Goal: Obtain resource: Obtain resource

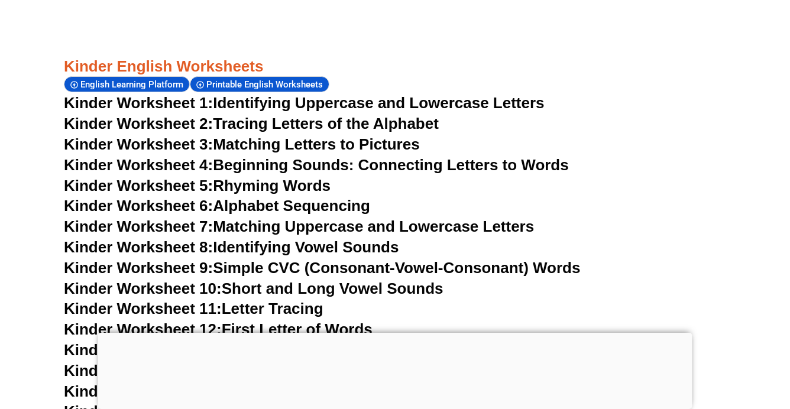
scroll to position [590, 0]
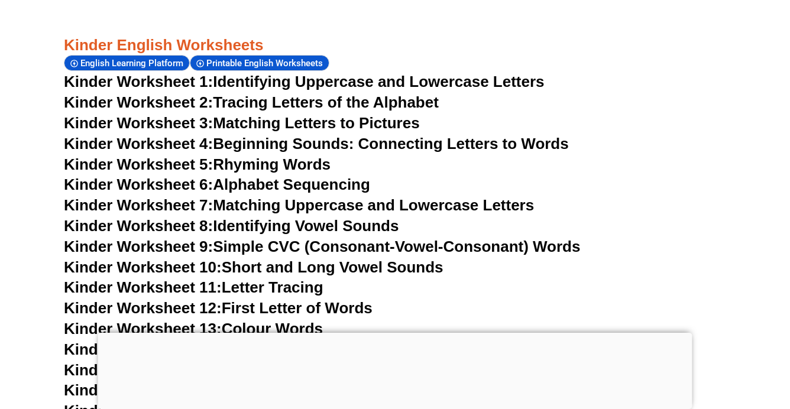
click at [265, 161] on link "Kinder Worksheet 5: Rhyming Words" at bounding box center [197, 164] width 267 height 18
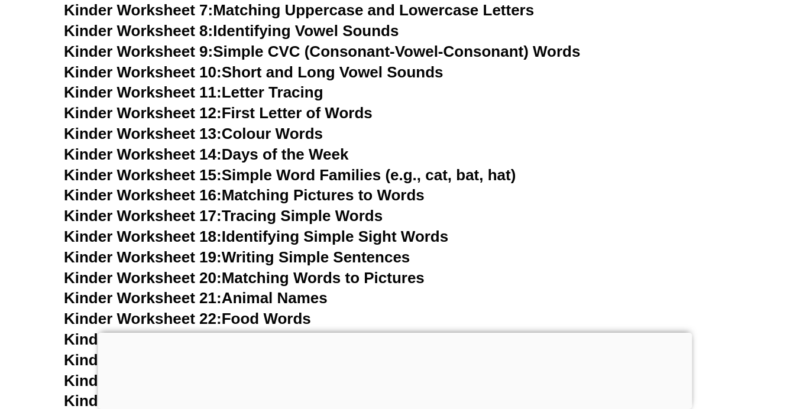
scroll to position [793, 0]
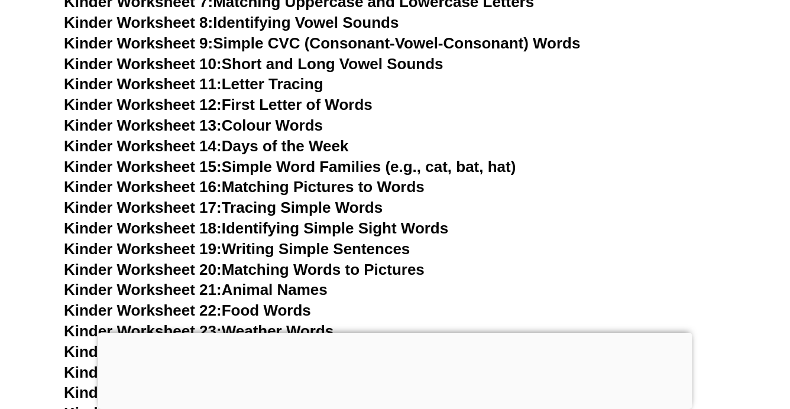
click at [321, 240] on link "Kinder Worksheet 19: Writing Simple Sentences" at bounding box center [237, 249] width 346 height 18
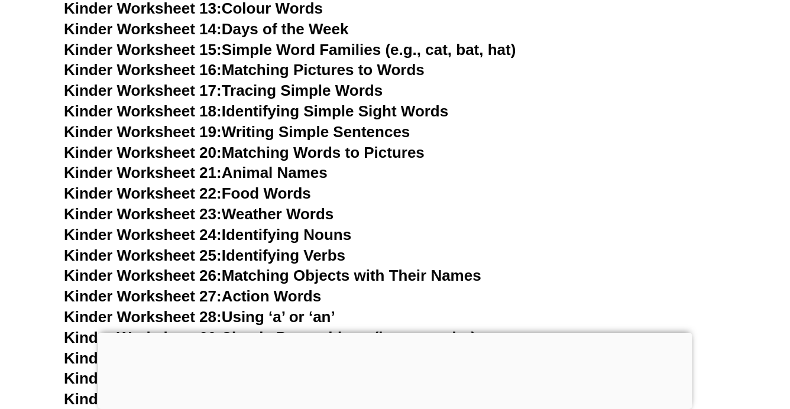
scroll to position [973, 0]
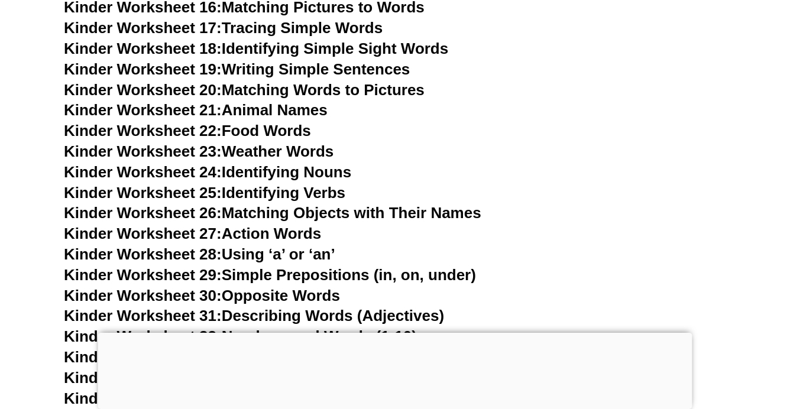
click at [291, 122] on link "Kinder Worksheet 22: Food Words" at bounding box center [187, 131] width 247 height 18
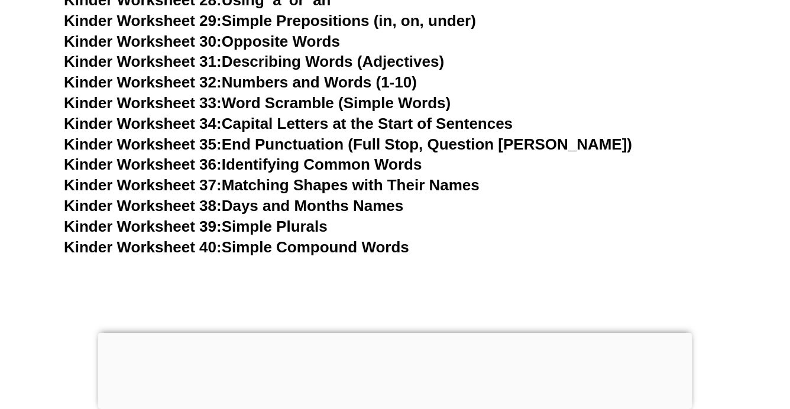
scroll to position [1222, 0]
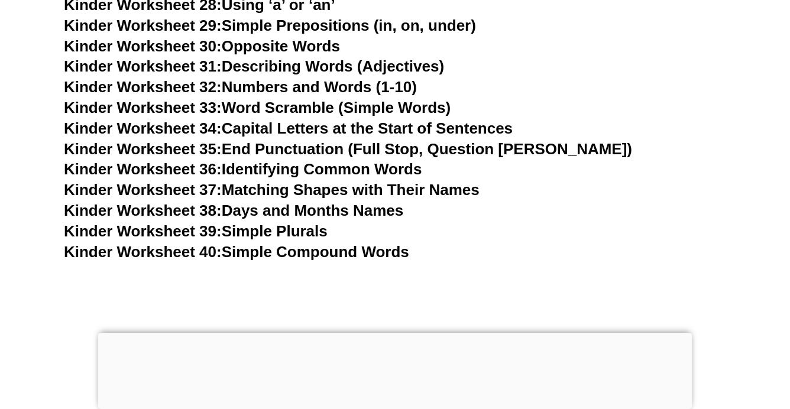
click at [302, 222] on link "Kinder Worksheet 39: Simple Plurals" at bounding box center [196, 231] width 264 height 18
click at [313, 78] on link "Kinder Worksheet 32: Numbers and Words (1-10)" at bounding box center [240, 87] width 353 height 18
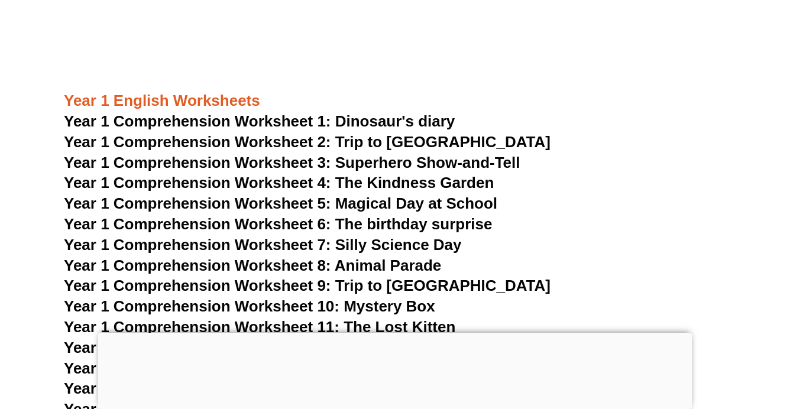
scroll to position [1606, 0]
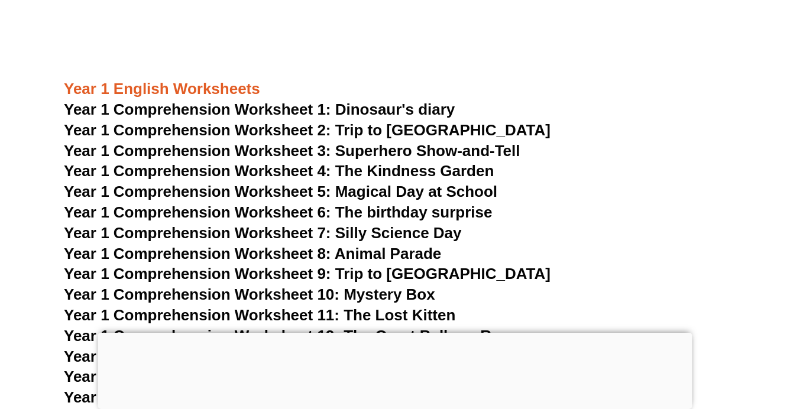
click at [366, 100] on span "Year 1 Comprehension Worksheet 1: Dinosaur's diary" at bounding box center [259, 109] width 391 height 18
click at [315, 203] on span "Year 1 Comprehension Worksheet 6: The birthday surprise" at bounding box center [278, 212] width 428 height 18
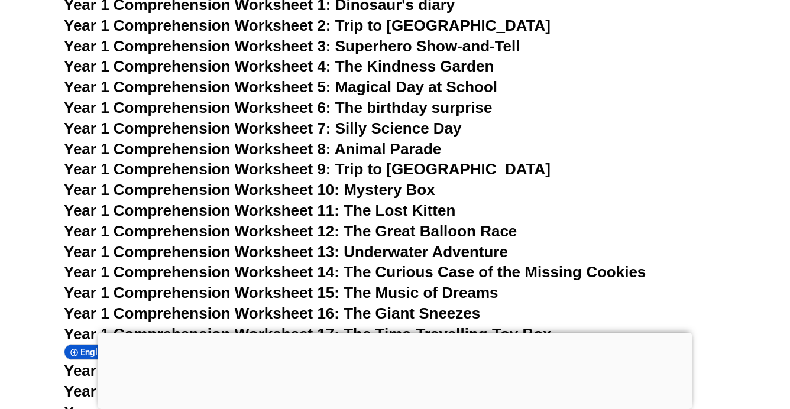
scroll to position [1713, 0]
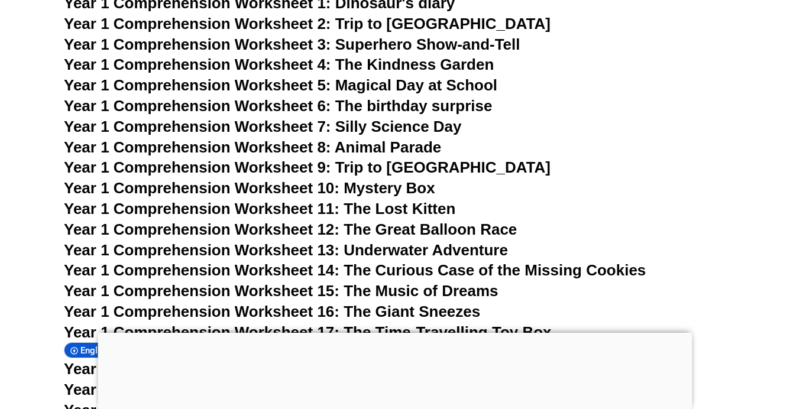
click at [386, 179] on span "Year 1 Comprehension Worksheet 10: Mystery Box" at bounding box center [249, 188] width 371 height 18
click at [384, 138] on span "Year 1 Comprehension Worksheet 8: Animal Parade" at bounding box center [252, 147] width 377 height 18
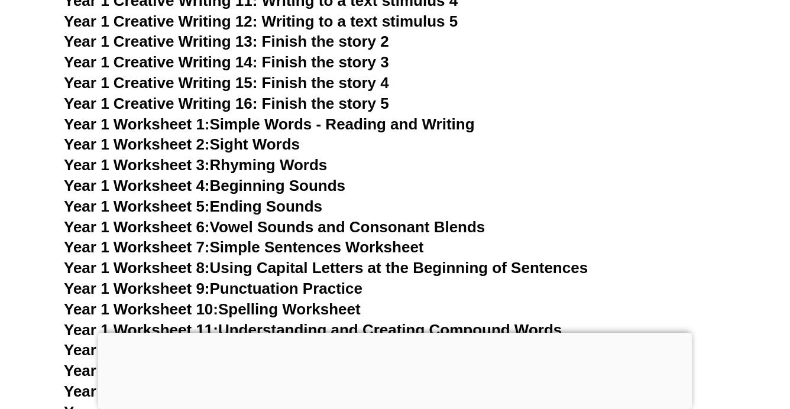
scroll to position [2364, 0]
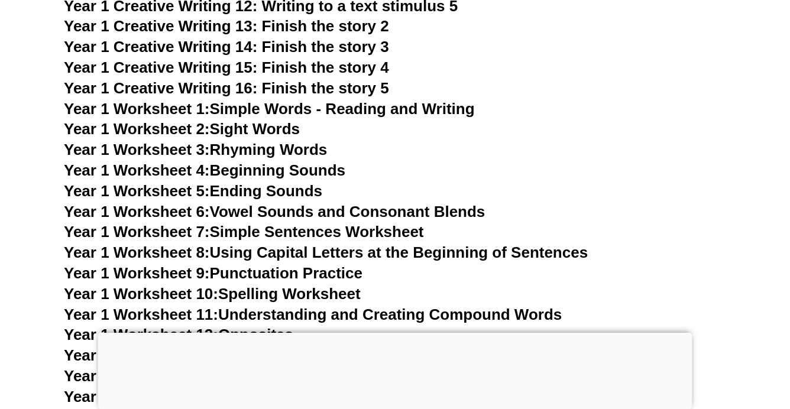
click at [323, 141] on link "Year 1 Worksheet 3: Rhyming Words" at bounding box center [195, 150] width 263 height 18
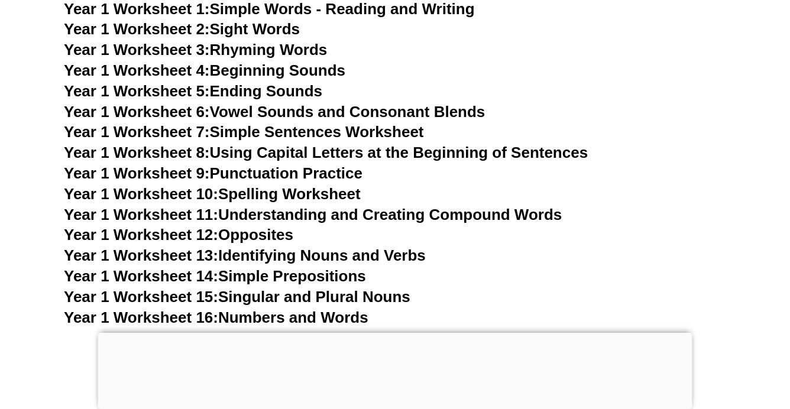
scroll to position [2465, 0]
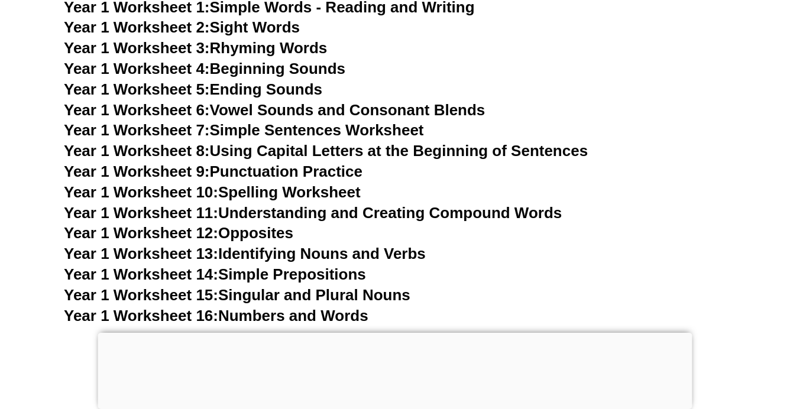
click at [290, 245] on link "Year 1 Worksheet 13: Identifying Nouns and Verbs" at bounding box center [245, 254] width 362 height 18
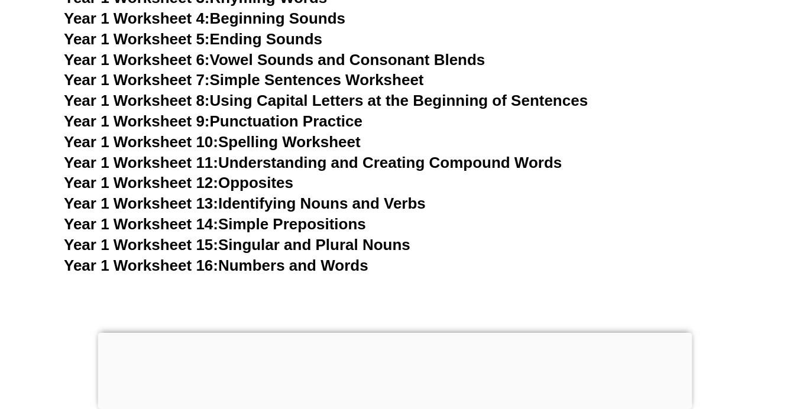
scroll to position [2516, 0]
click at [320, 236] on link "Year 1 Worksheet 15: Singular and Plural Nouns" at bounding box center [237, 245] width 346 height 18
click at [262, 256] on link "Year 1 Worksheet 16: Numbers and Words" at bounding box center [216, 265] width 304 height 18
